Goal: Check status: Check status

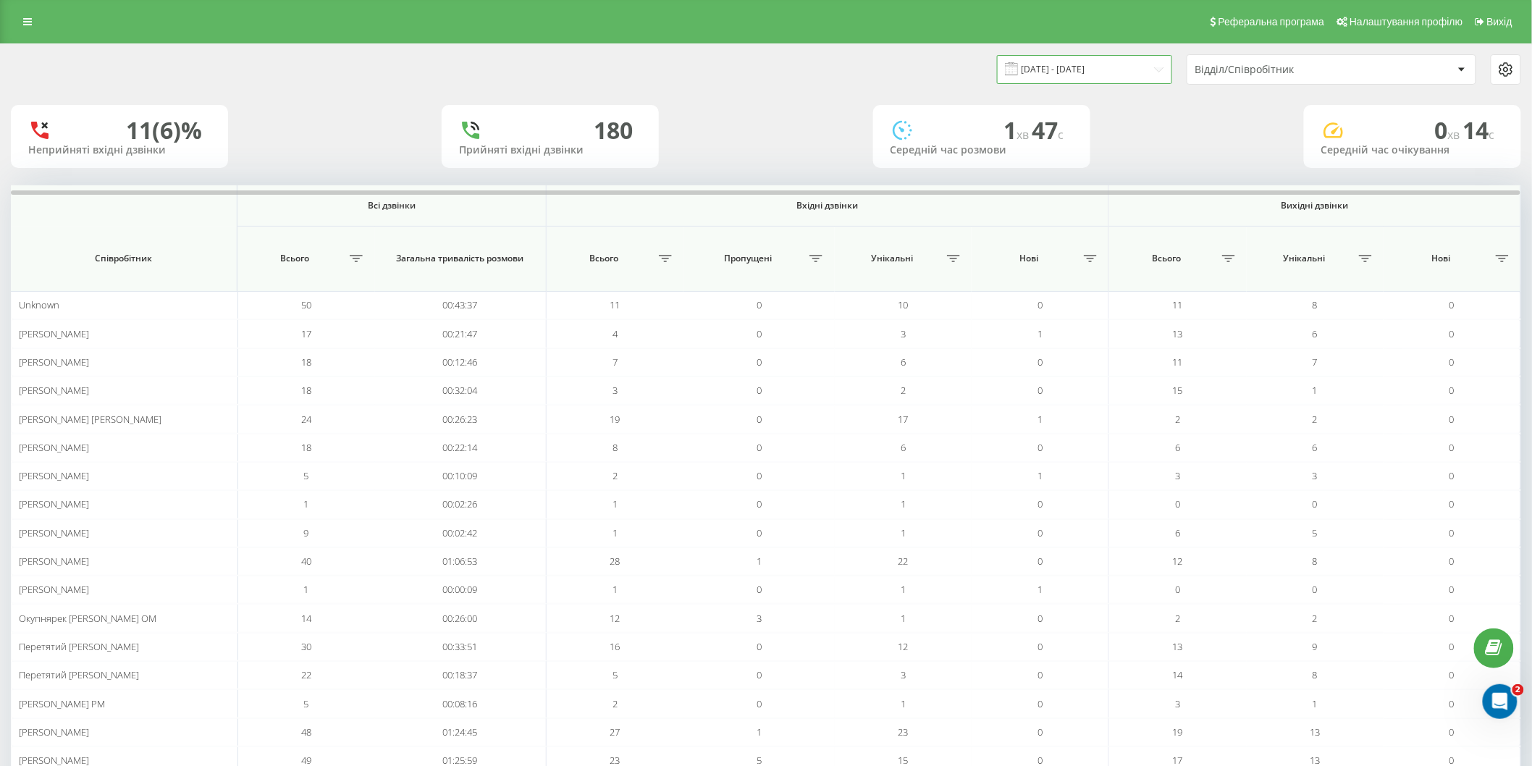
click at [1092, 65] on input "[DATE] - [DATE]" at bounding box center [1084, 69] width 175 height 28
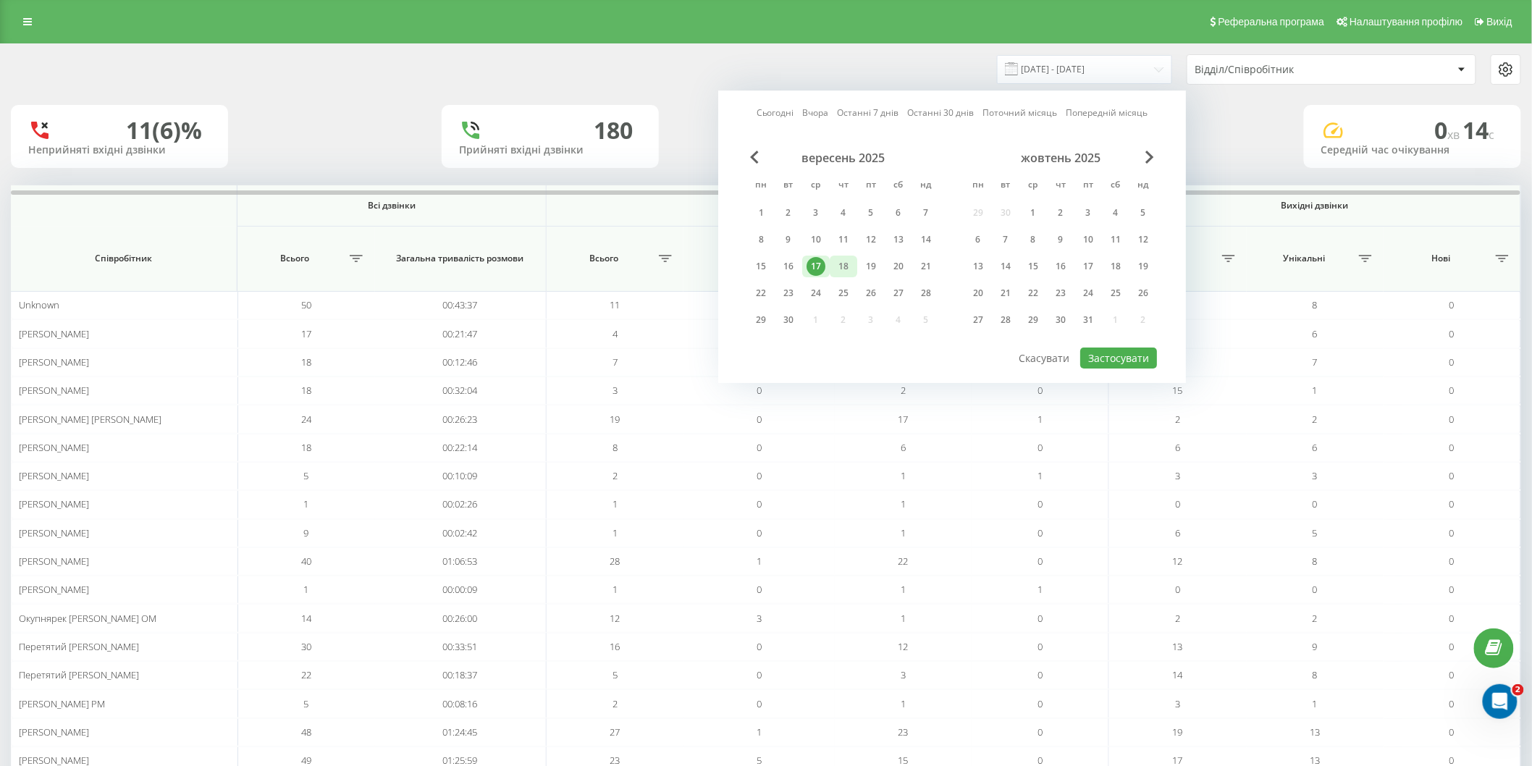
click at [850, 266] on div "18" at bounding box center [843, 266] width 19 height 19
click at [1097, 352] on button "Застосувати" at bounding box center [1118, 357] width 77 height 21
type input "[DATE] - [DATE]"
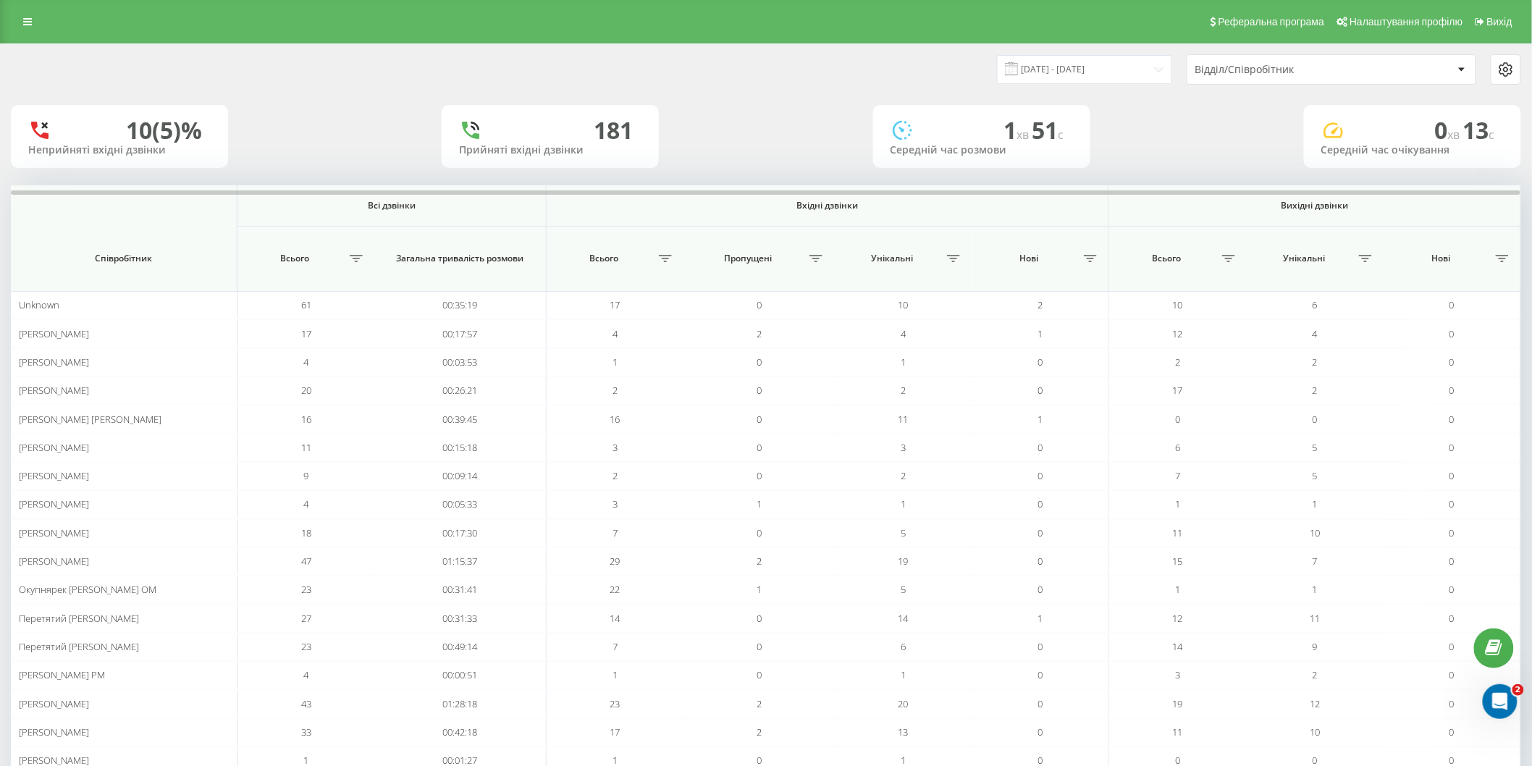
click at [1281, 70] on div "Відділ/Співробітник" at bounding box center [1281, 70] width 173 height 12
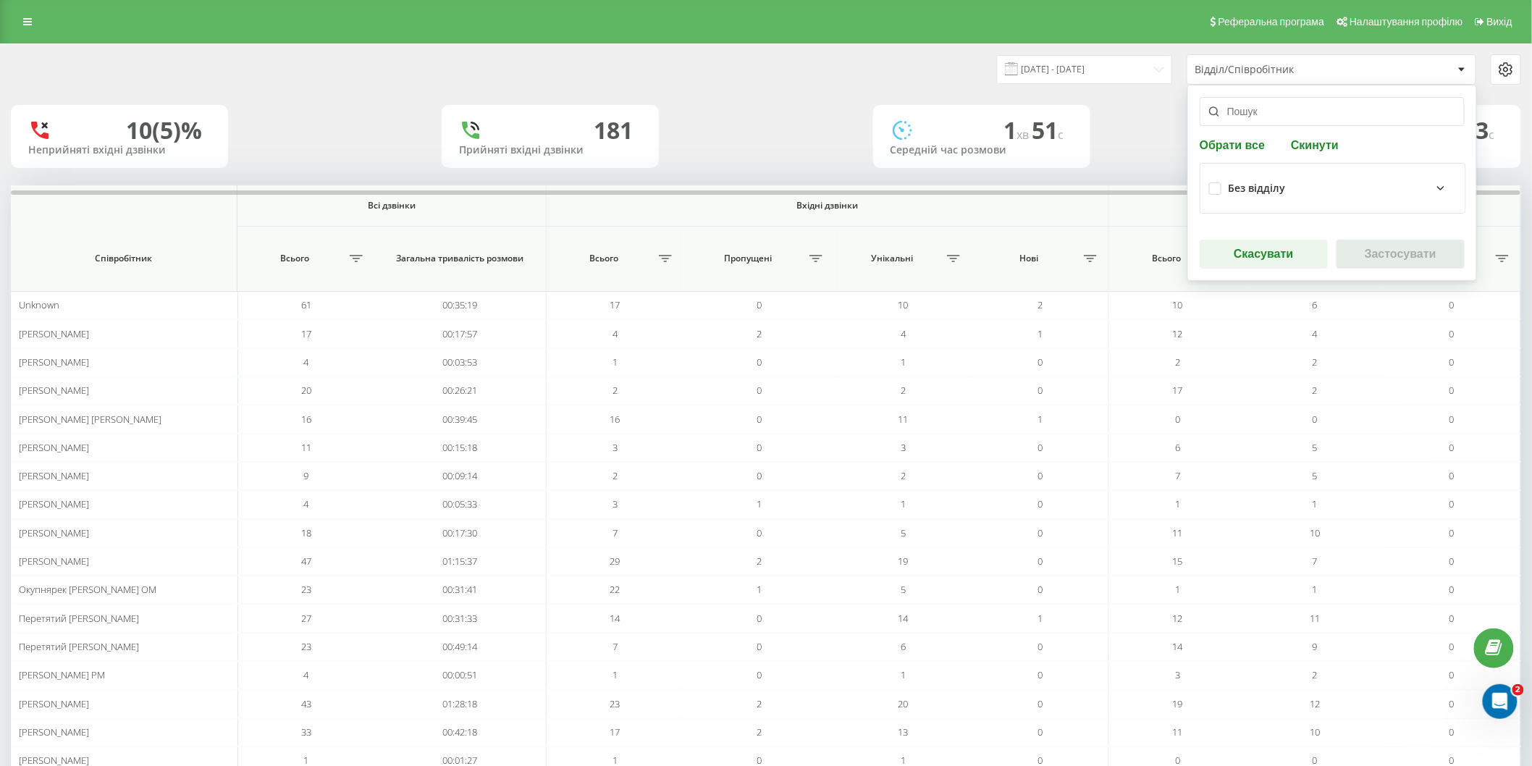
click at [1305, 145] on button "Скинути" at bounding box center [1314, 145] width 56 height 14
click at [1432, 185] on icon at bounding box center [1440, 188] width 17 height 17
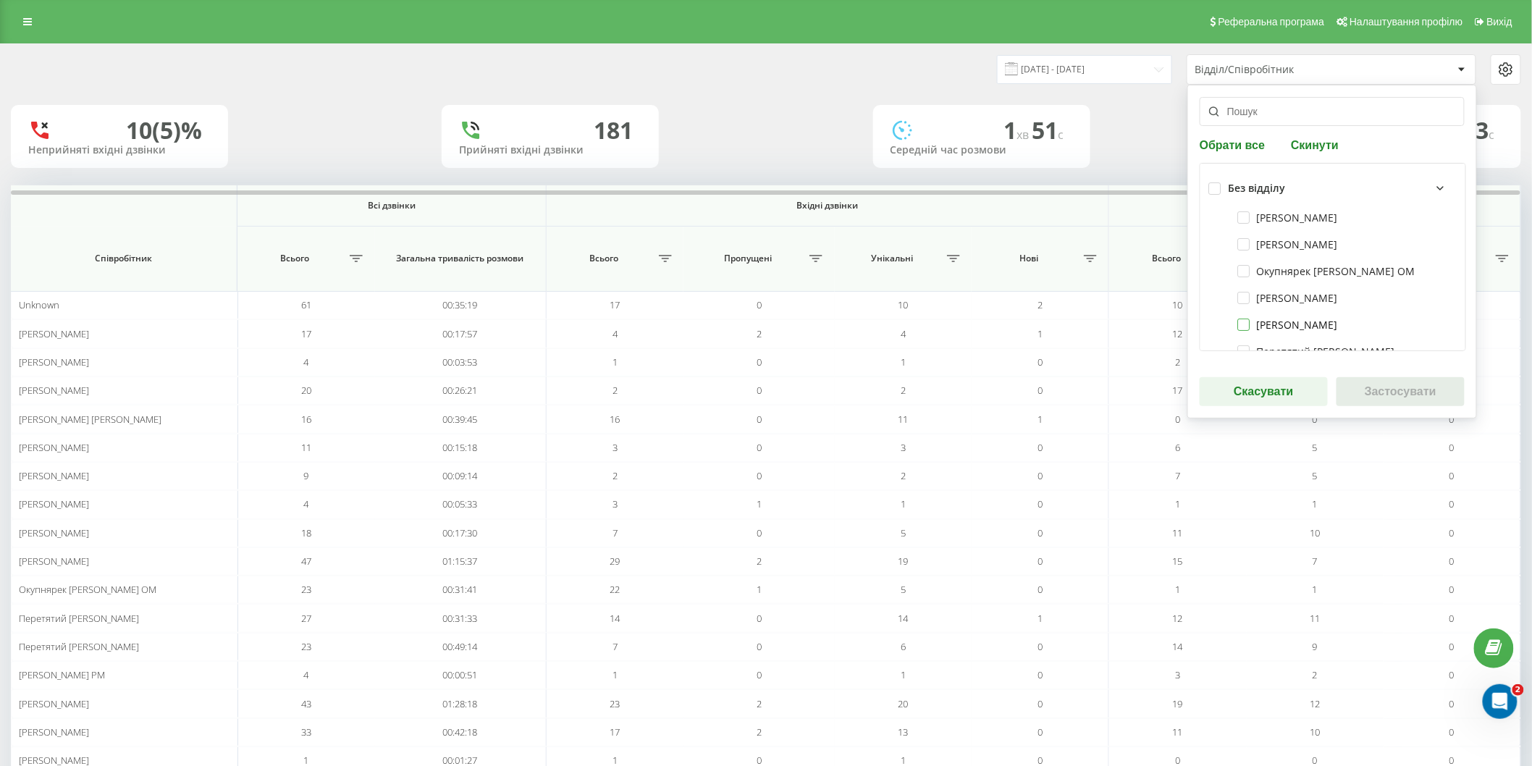
click at [1249, 326] on label "[PERSON_NAME]" at bounding box center [1288, 325] width 100 height 12
checkbox input "true"
click at [1248, 293] on label "[PERSON_NAME]" at bounding box center [1288, 298] width 100 height 12
checkbox input "true"
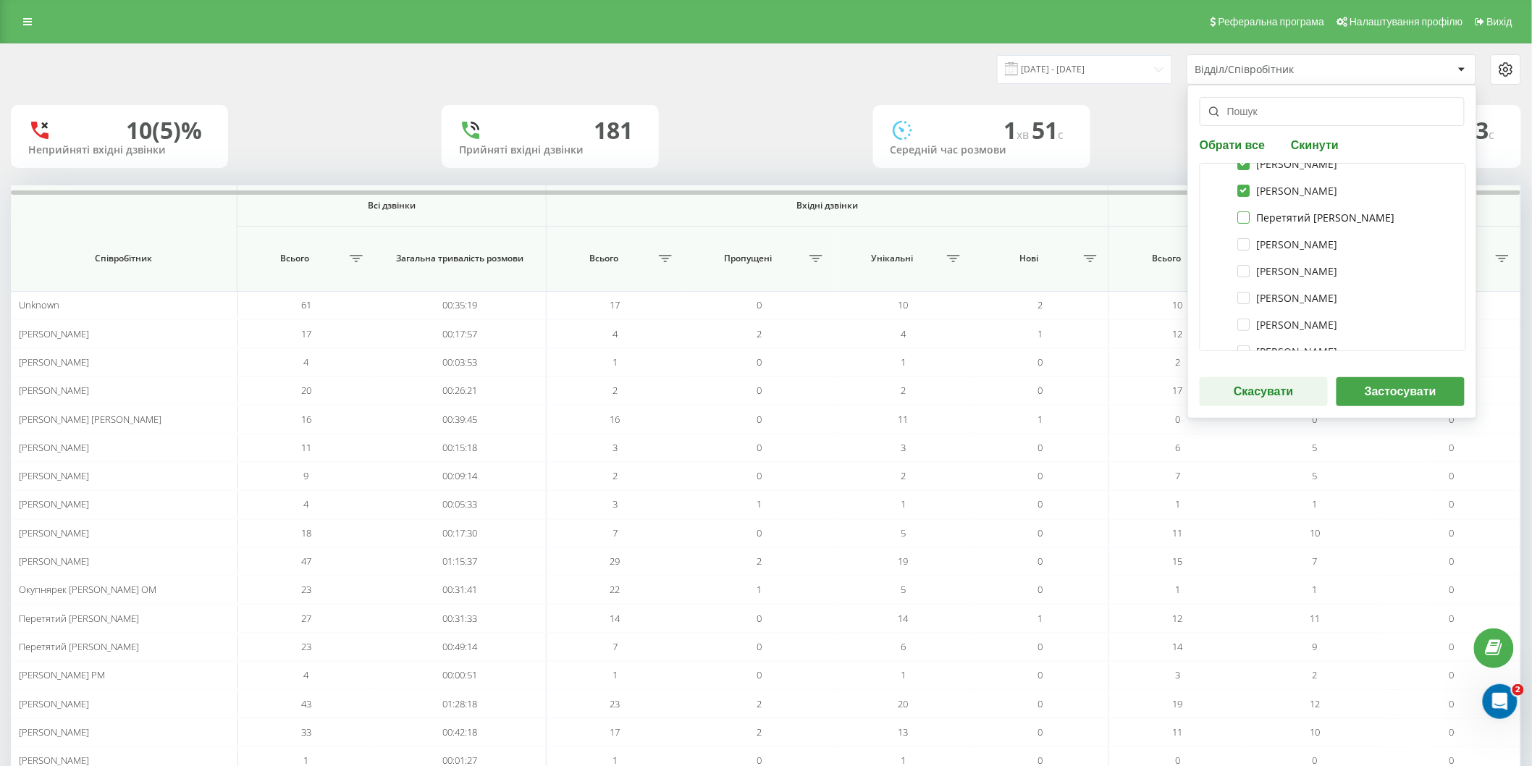
click at [1247, 219] on label "Перетятий [PERSON_NAME]" at bounding box center [1316, 217] width 157 height 12
checkbox input "true"
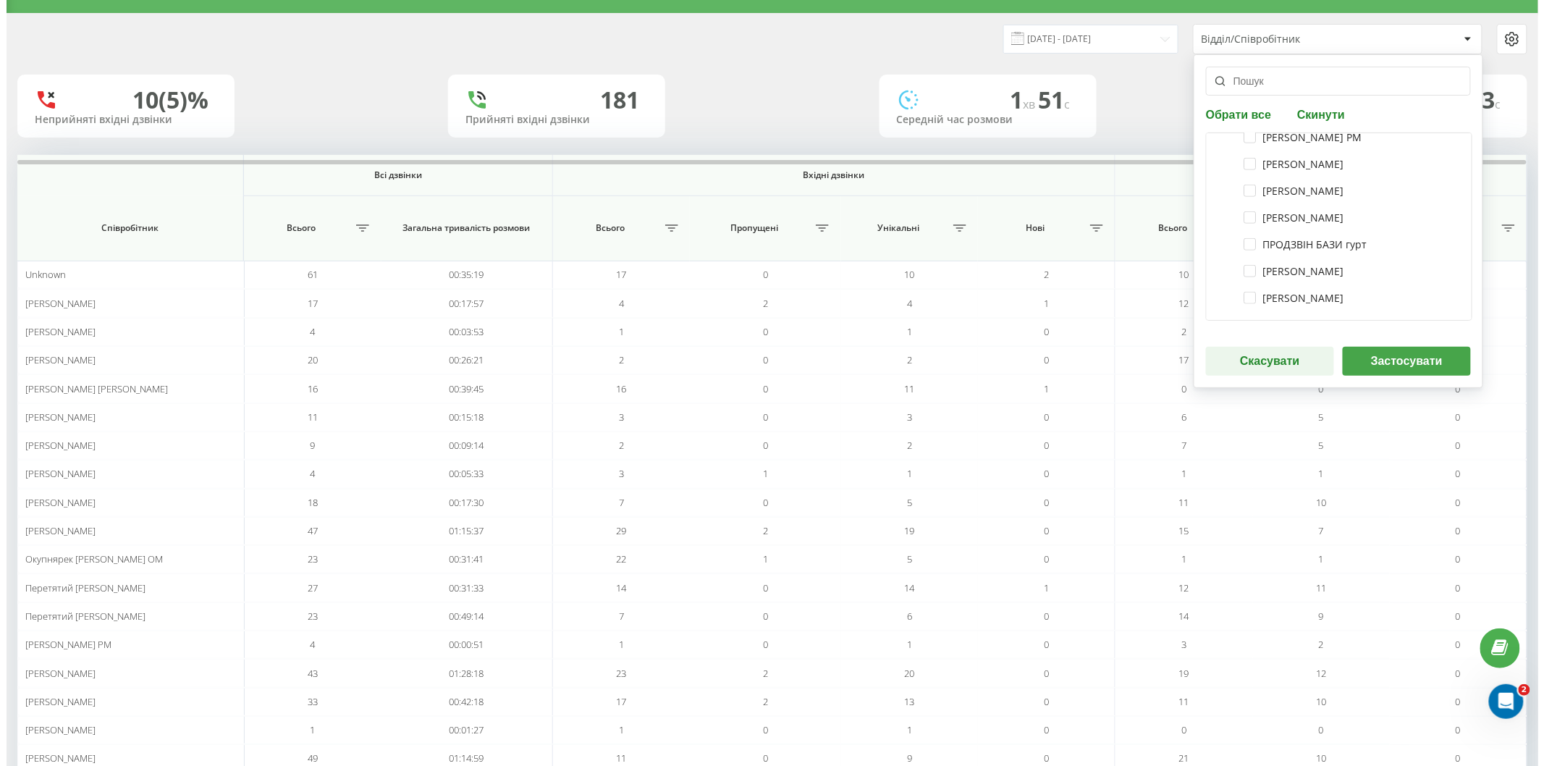
scroll to position [0, 0]
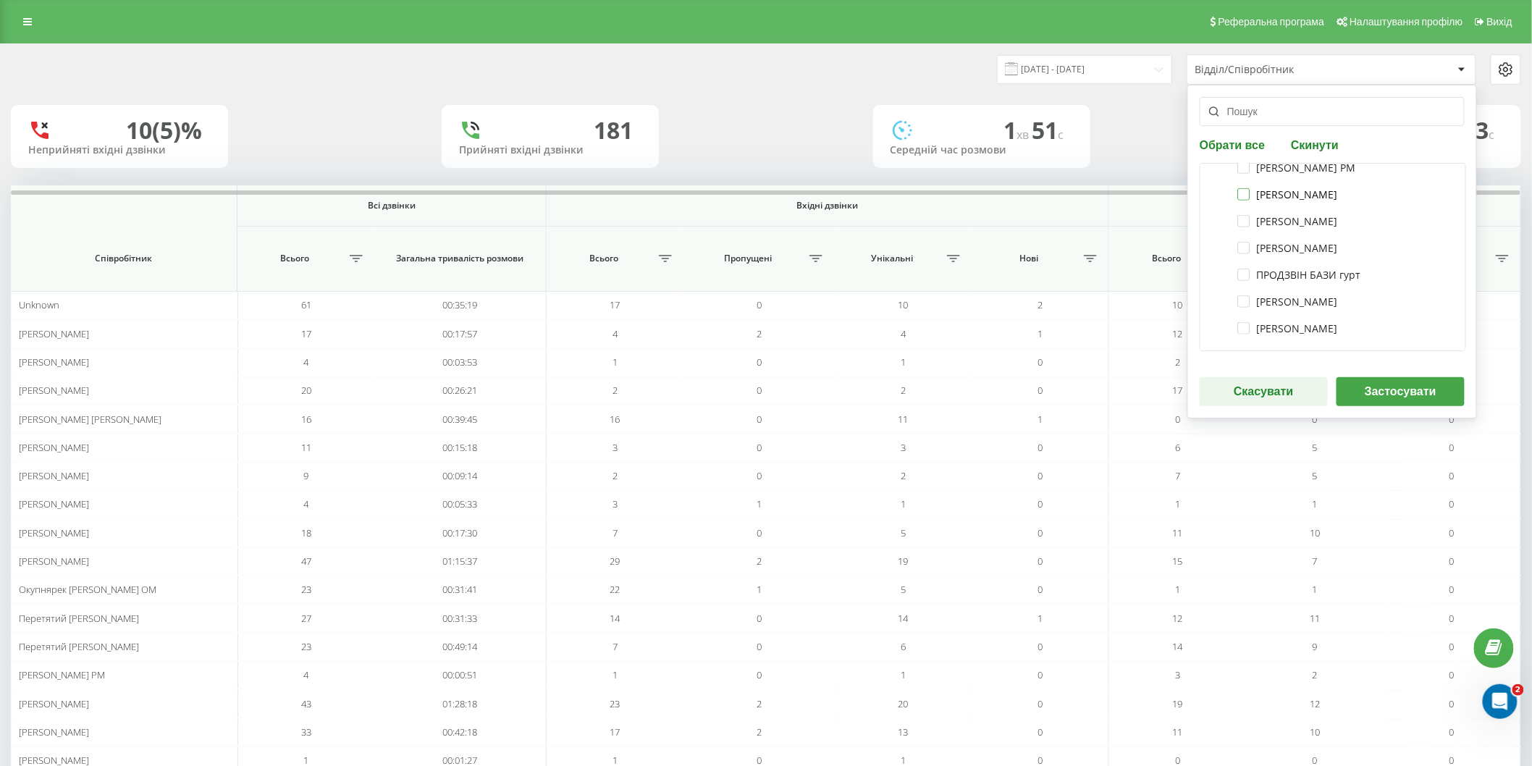
click at [1245, 190] on label "[PERSON_NAME]" at bounding box center [1288, 194] width 100 height 12
checkbox input "true"
click at [1422, 391] on button "Застосувати" at bounding box center [1400, 391] width 128 height 29
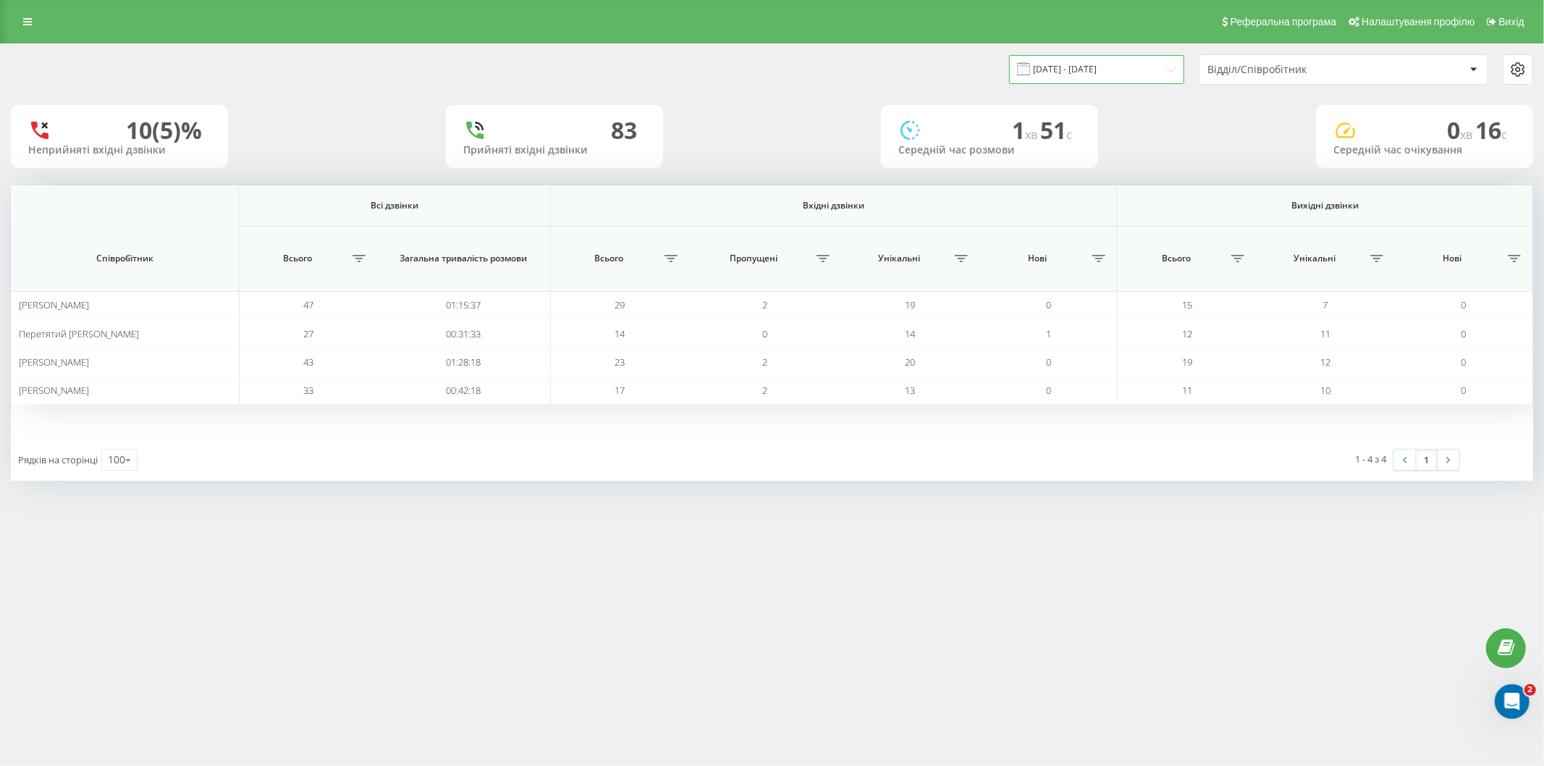
drag, startPoint x: 1054, startPoint y: 69, endPoint x: 1062, endPoint y: 82, distance: 15.3
click at [1054, 69] on input "[DATE] - [DATE]" at bounding box center [1096, 69] width 175 height 28
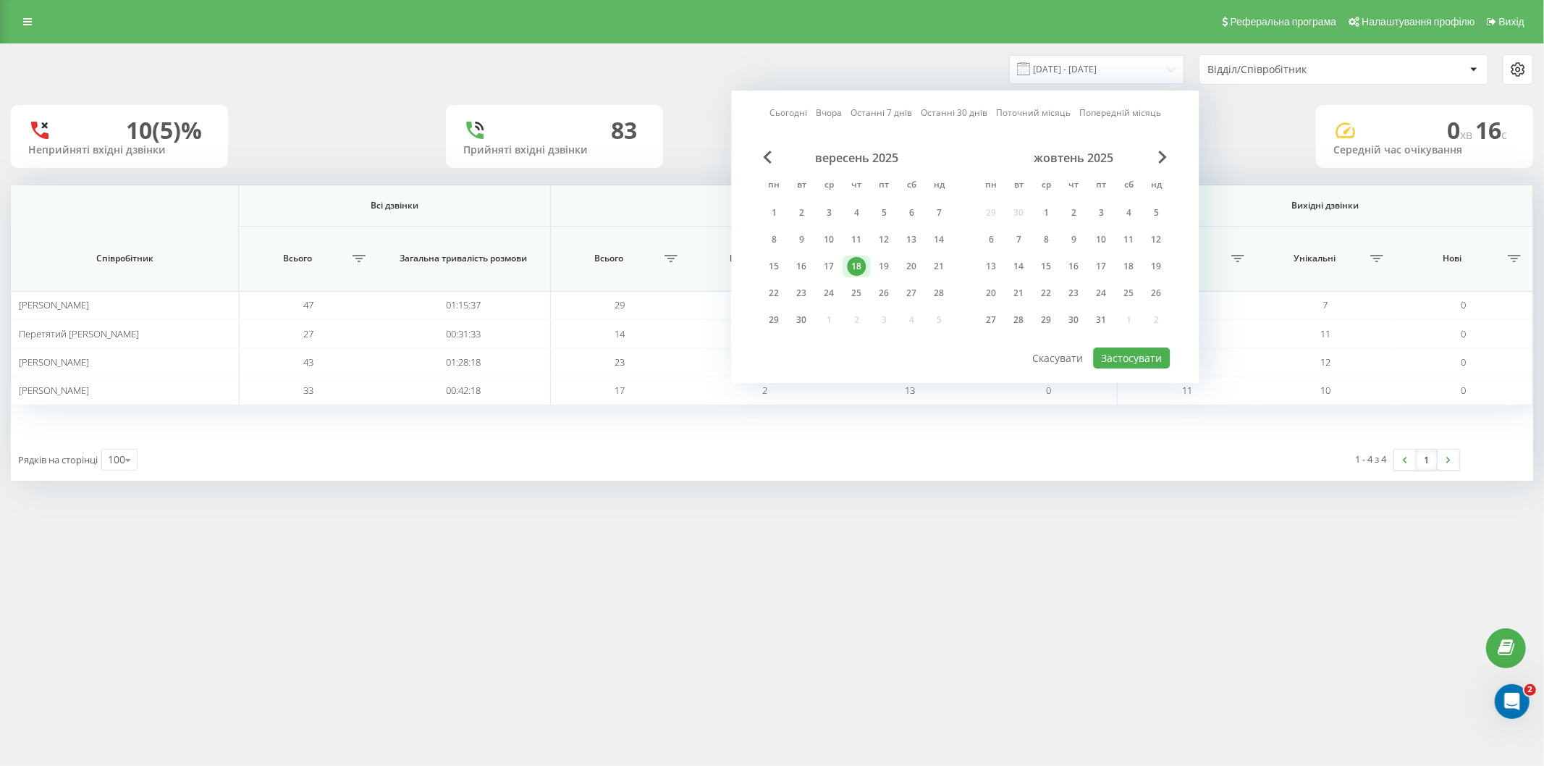
click at [884, 266] on div "19" at bounding box center [883, 266] width 19 height 19
click at [1125, 362] on button "Застосувати" at bounding box center [1131, 357] width 77 height 21
type input "[DATE] - [DATE]"
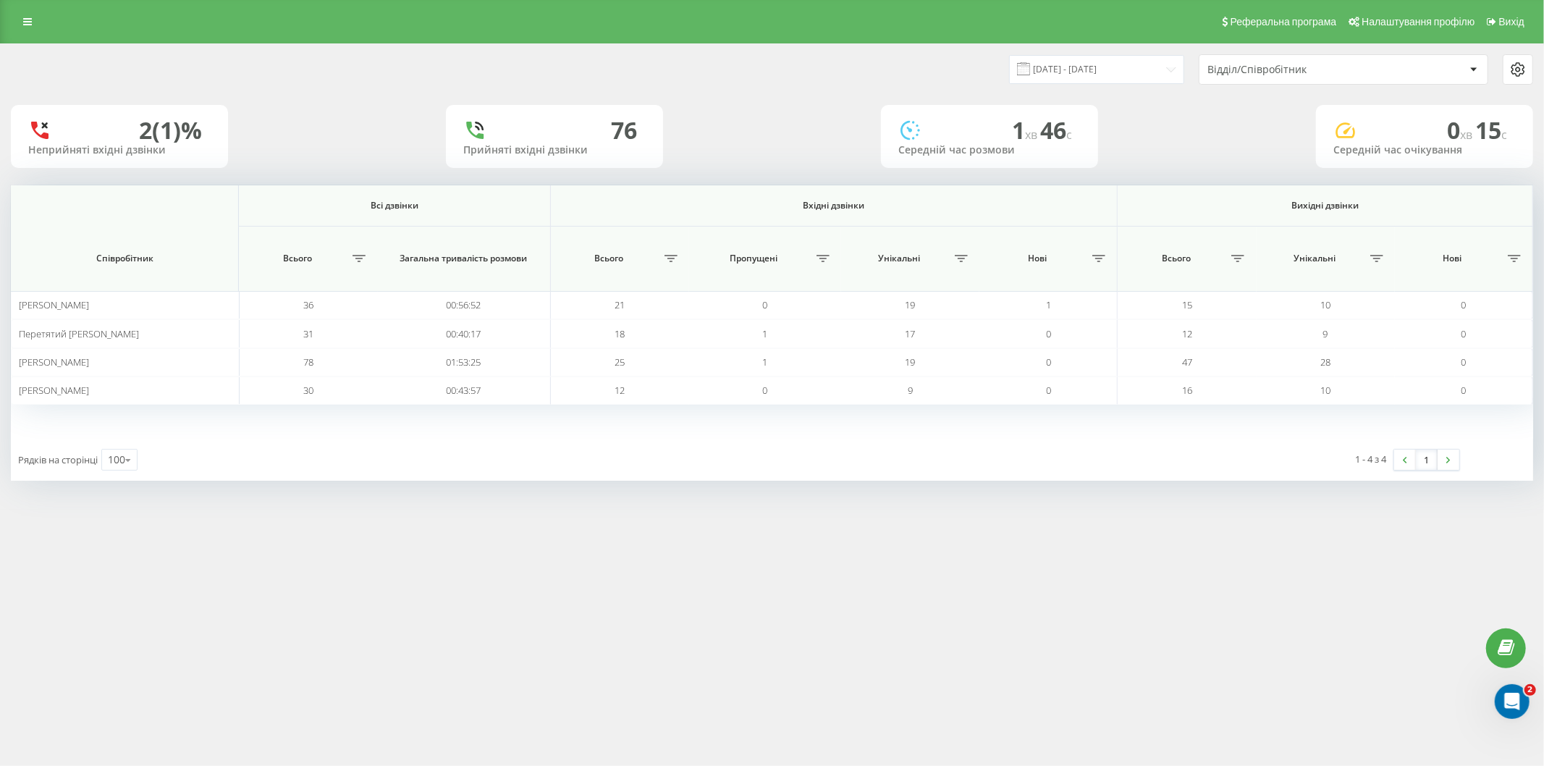
click at [540, 631] on div "Реферальна програма Налаштування профілю Вихід [DATE] - [DATE] Відділ/Співробіт…" at bounding box center [772, 383] width 1544 height 766
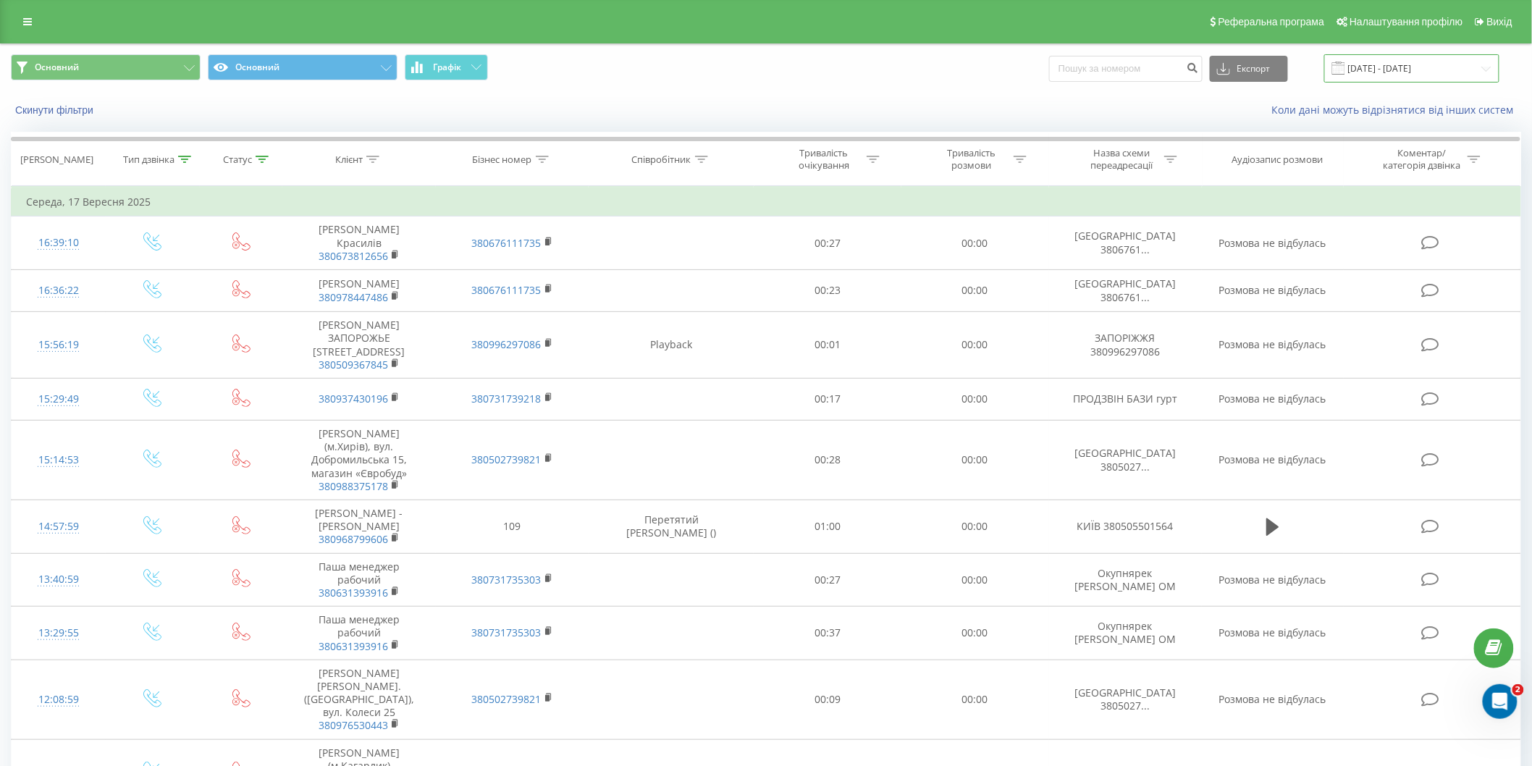
click at [1394, 67] on input "[DATE] - [DATE]" at bounding box center [1411, 68] width 175 height 28
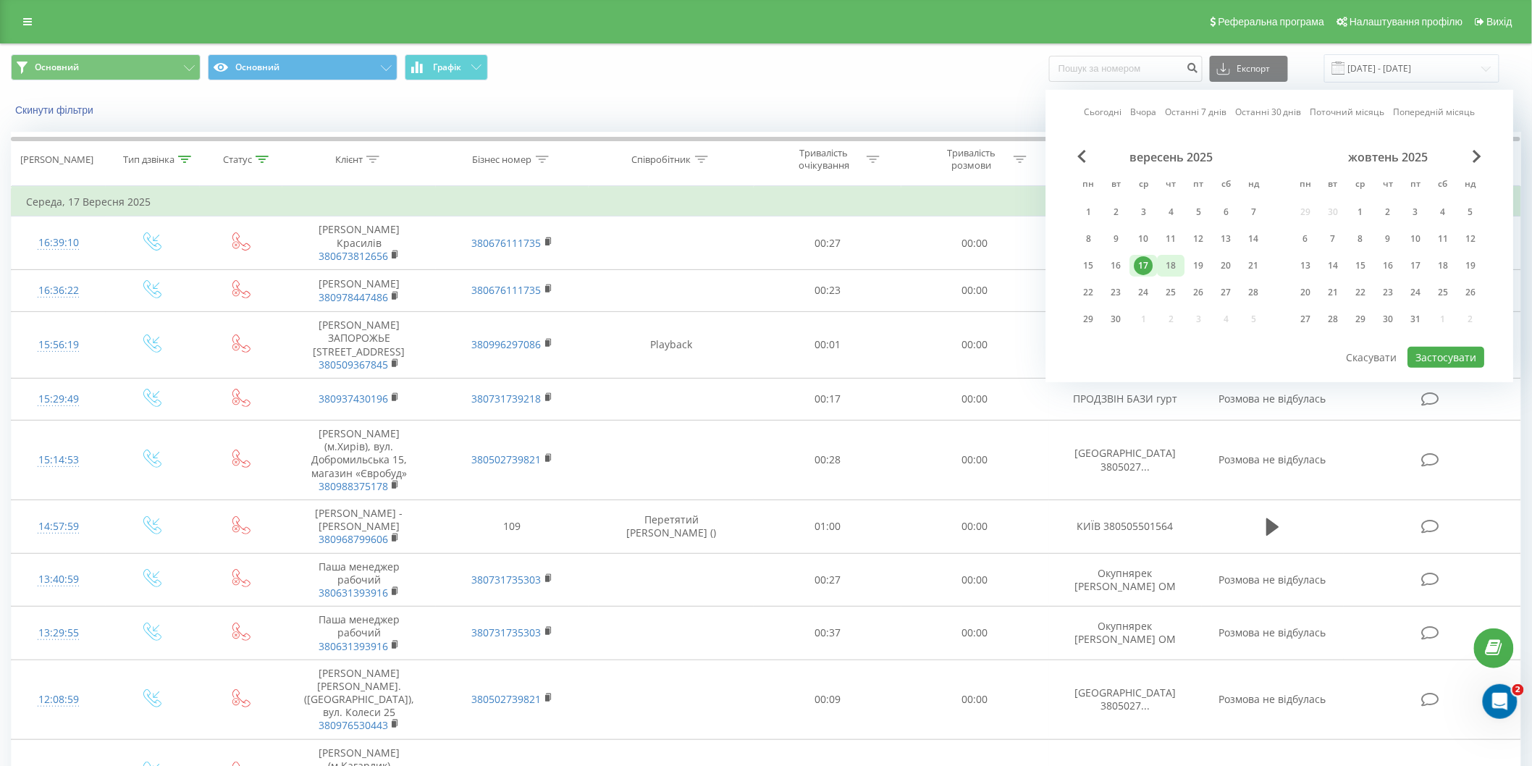
click at [1167, 265] on div "18" at bounding box center [1171, 265] width 19 height 19
click at [1465, 352] on button "Застосувати" at bounding box center [1446, 357] width 77 height 21
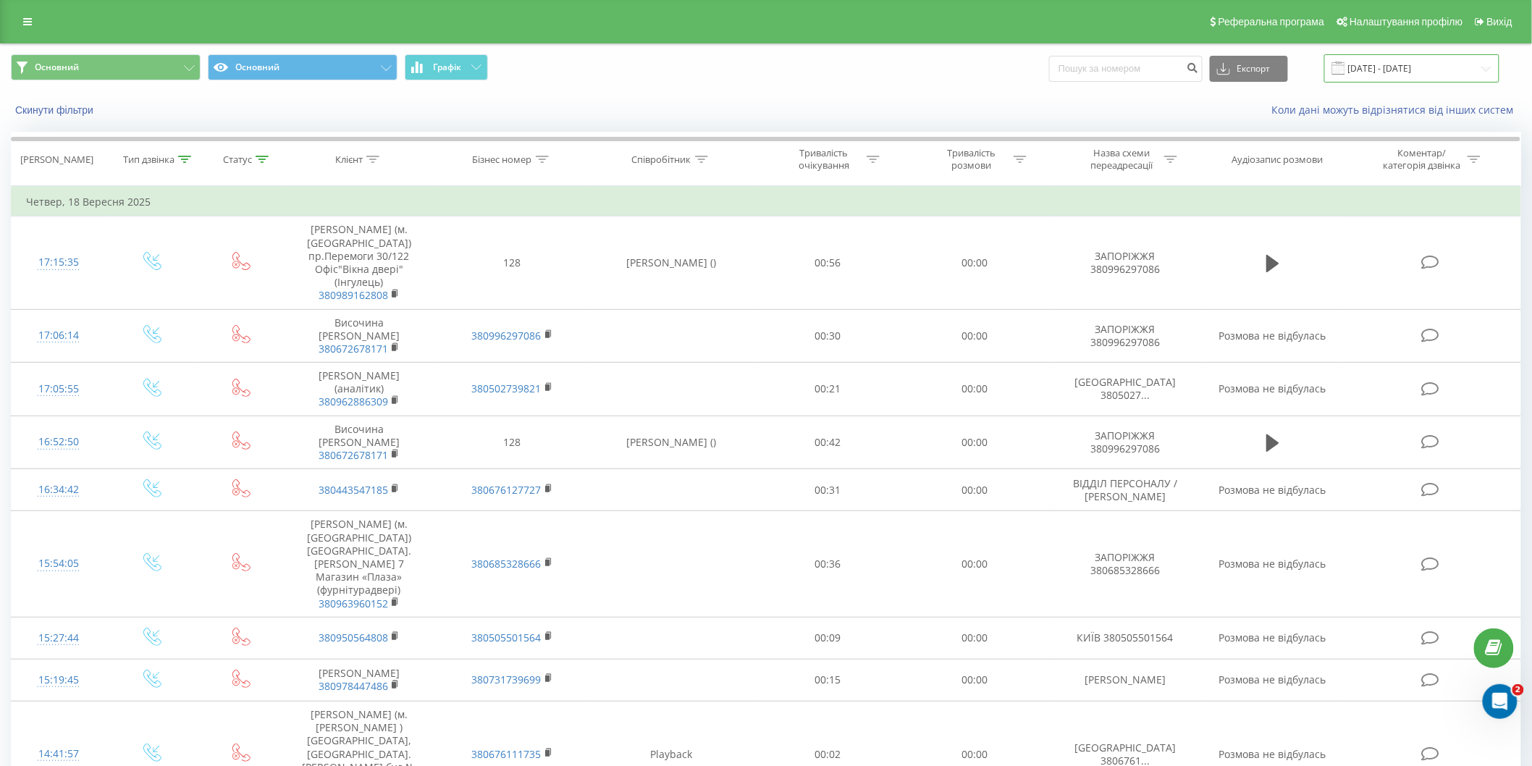
click at [1378, 61] on input "[DATE] - [DATE]" at bounding box center [1411, 68] width 175 height 28
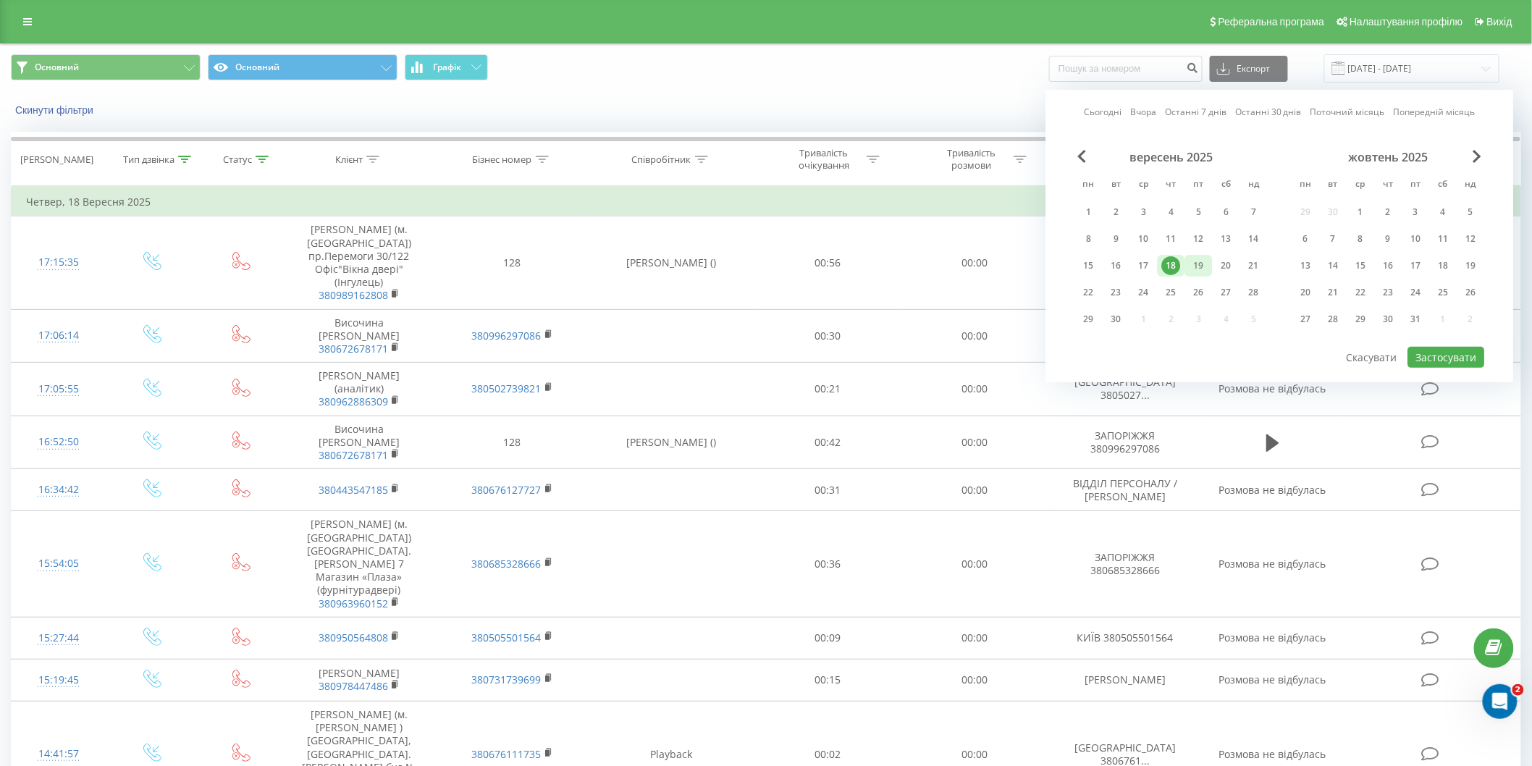
click at [1197, 274] on div "19" at bounding box center [1199, 266] width 28 height 22
click at [1443, 363] on button "Застосувати" at bounding box center [1446, 357] width 77 height 21
type input "[DATE] - [DATE]"
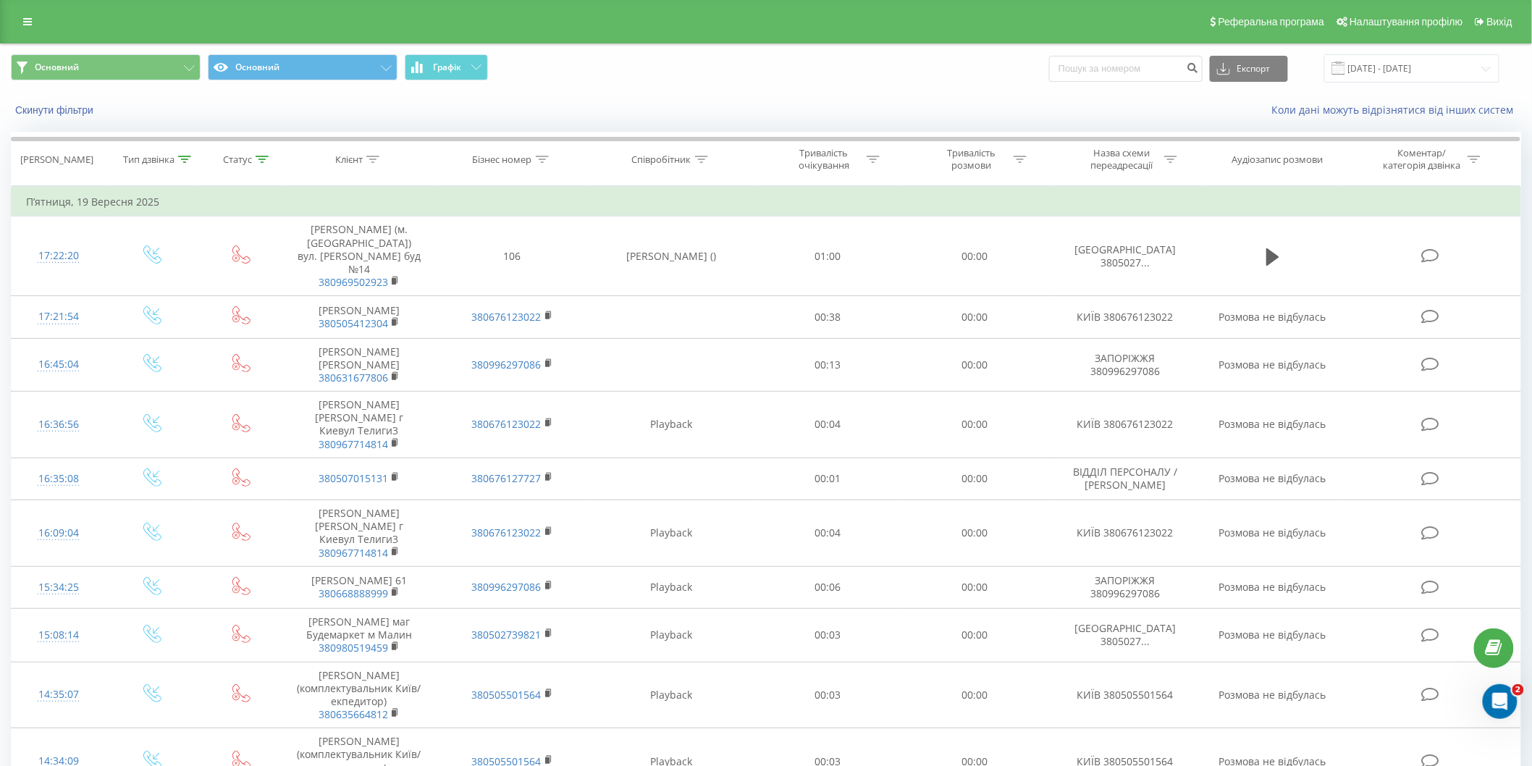
click at [864, 69] on div "Основний Основний Графік Експорт .csv .xls .xlsx 19.09.2025 - 19.09.2025" at bounding box center [766, 68] width 1510 height 28
